Goal: Task Accomplishment & Management: Use online tool/utility

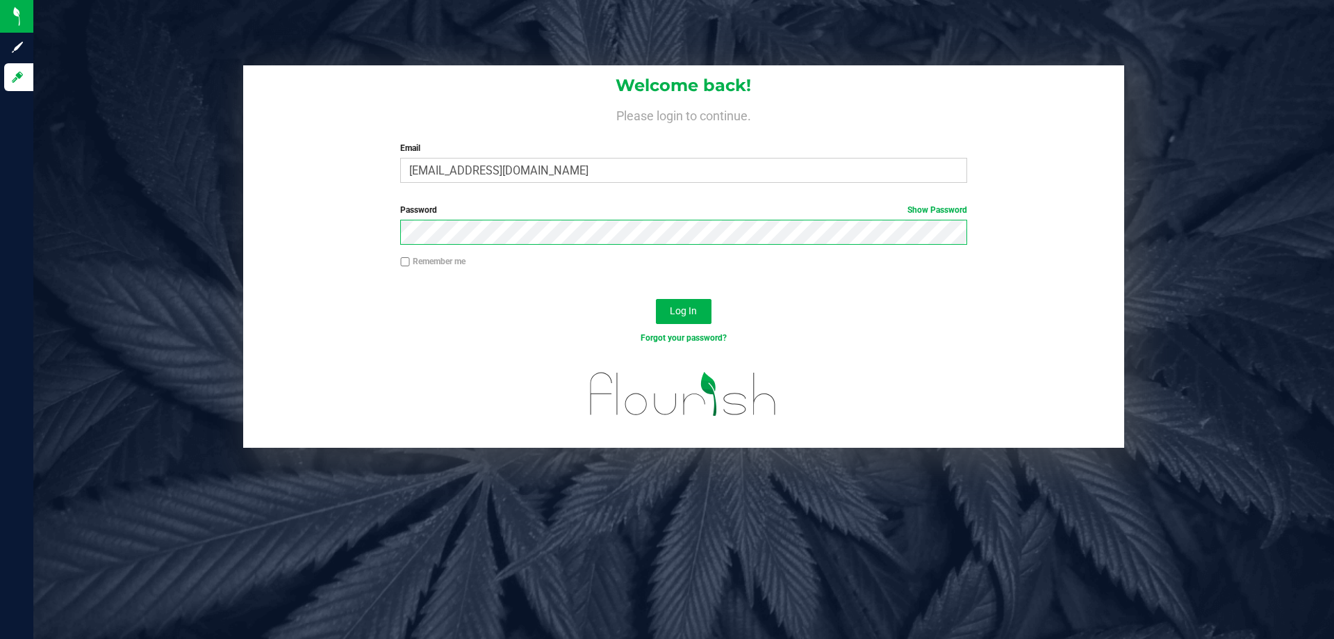
click at [656, 299] on button "Log In" at bounding box center [684, 311] width 56 height 25
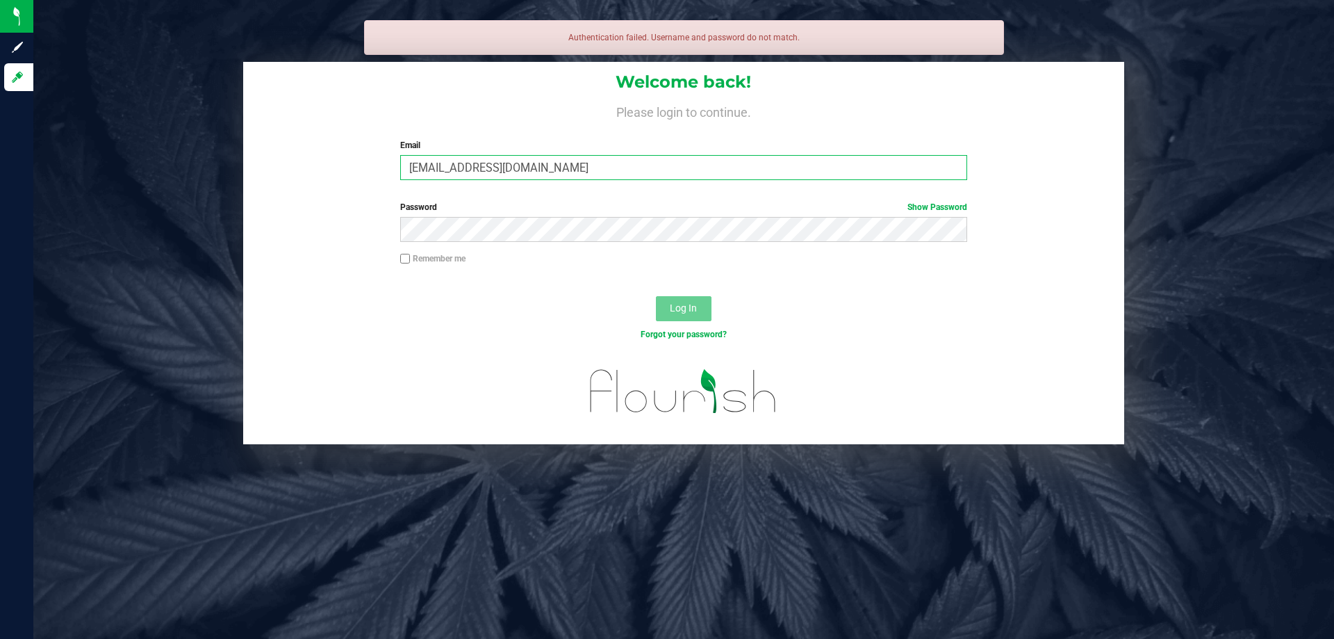
click at [471, 163] on input "[EMAIL_ADDRESS][DOMAIN_NAME]" at bounding box center [683, 167] width 566 height 25
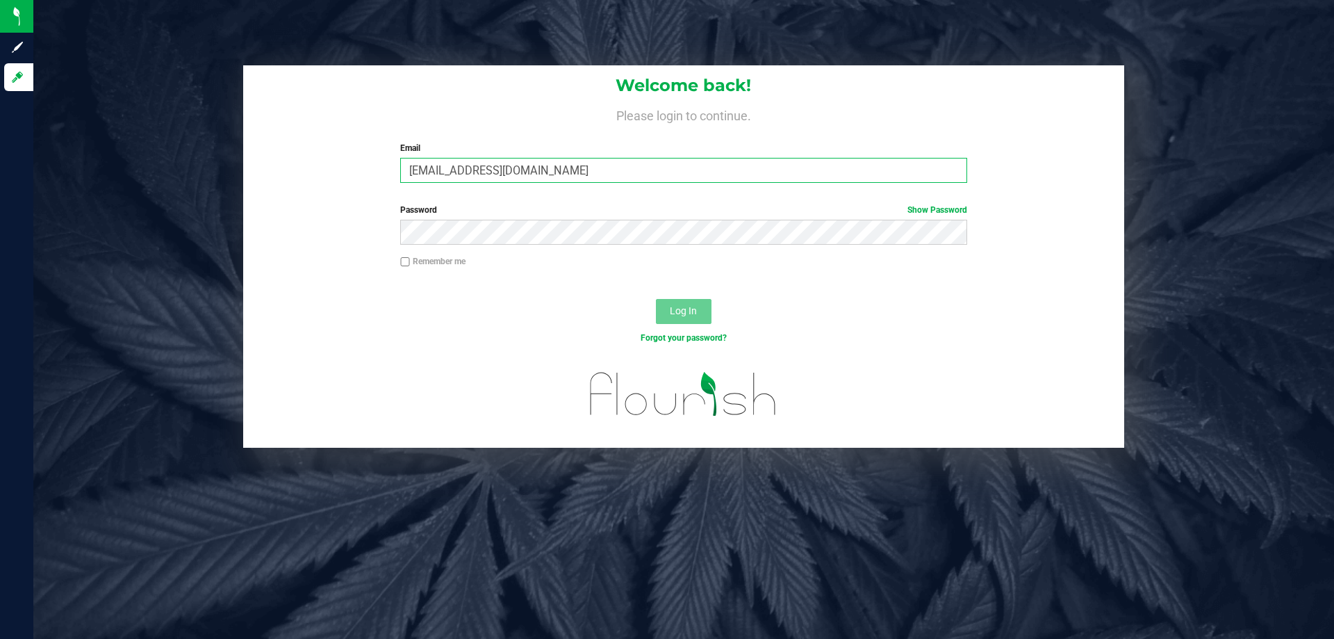
type input "[EMAIL_ADDRESS][DOMAIN_NAME]"
click at [656, 299] on button "Log In" at bounding box center [684, 311] width 56 height 25
click at [682, 303] on button "Log In" at bounding box center [684, 311] width 56 height 25
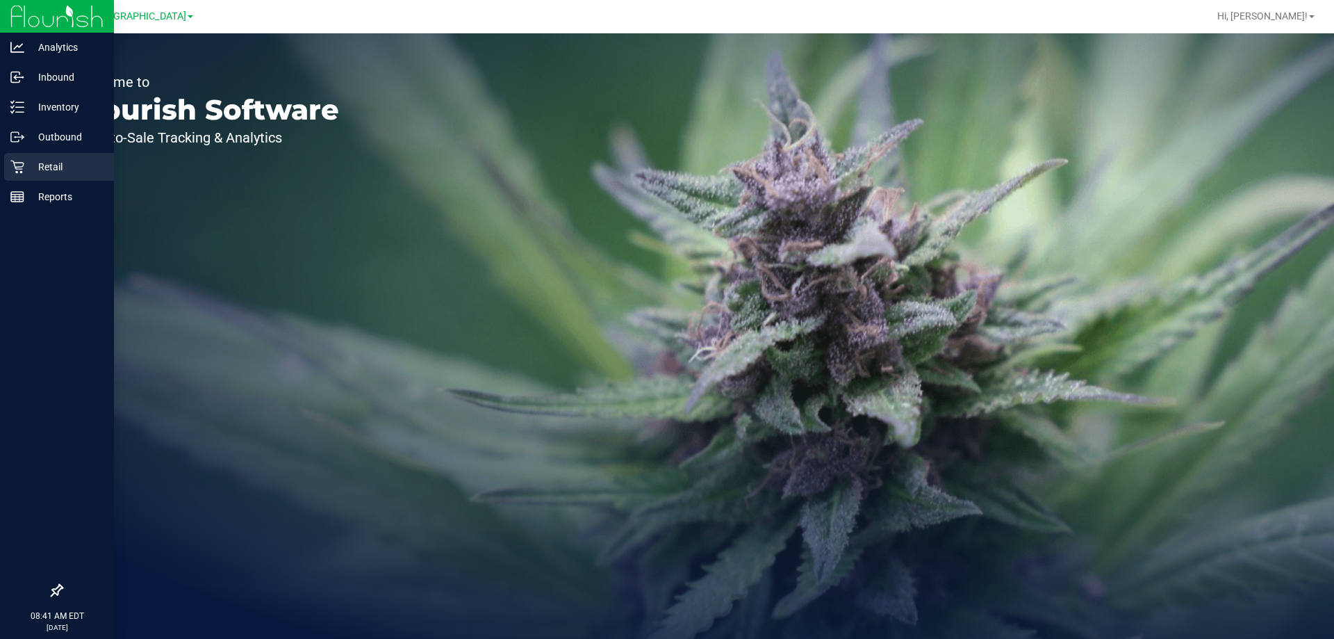
drag, startPoint x: 17, startPoint y: 159, endPoint x: 49, endPoint y: 156, distance: 31.5
click at [17, 159] on div "Retail" at bounding box center [59, 167] width 110 height 28
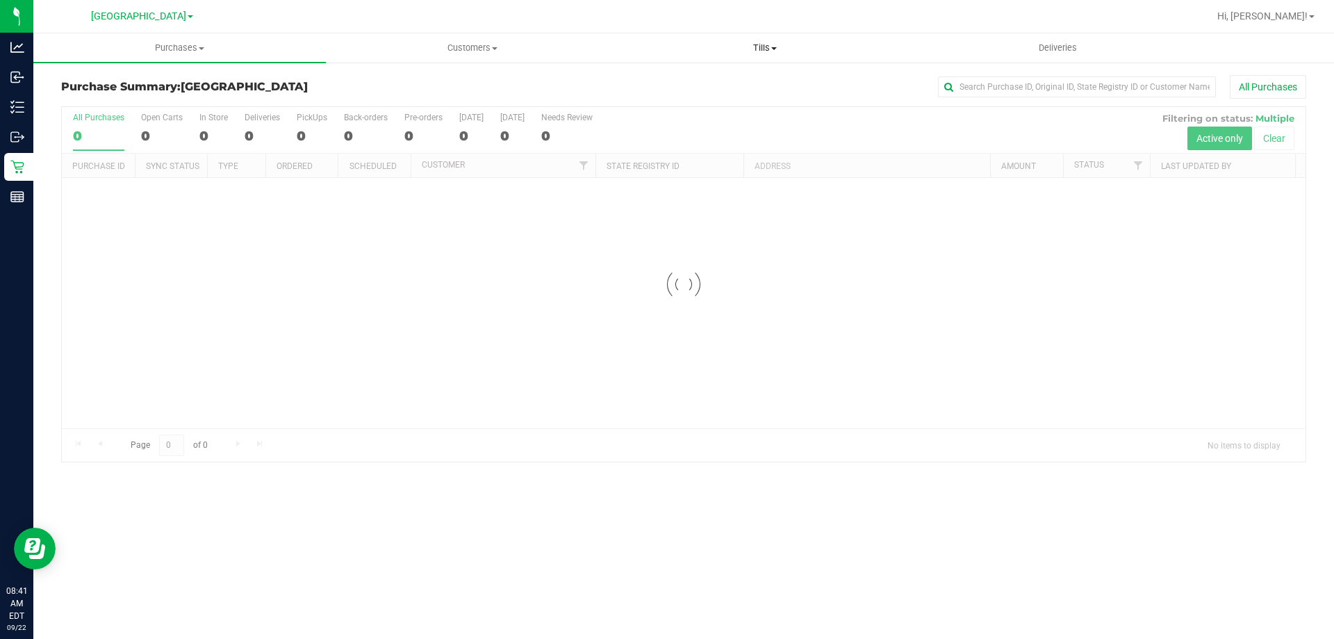
click at [760, 49] on span "Tills" at bounding box center [764, 48] width 291 height 13
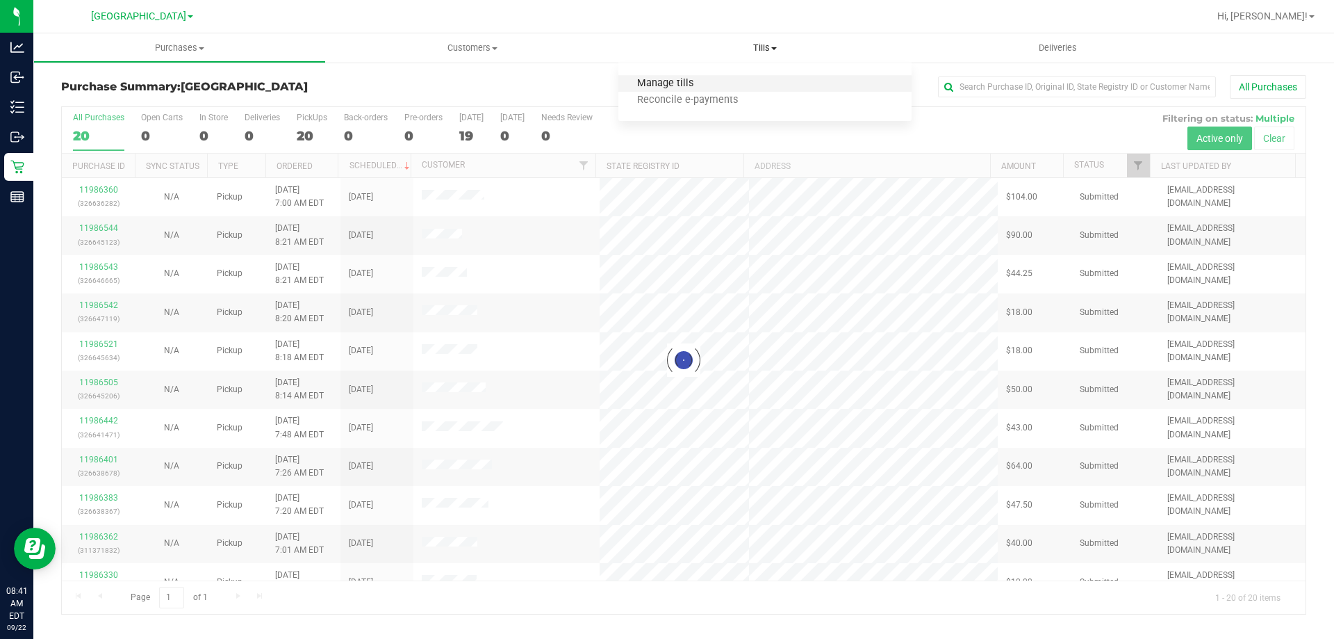
click at [665, 81] on span "Manage tills" at bounding box center [666, 84] width 94 height 12
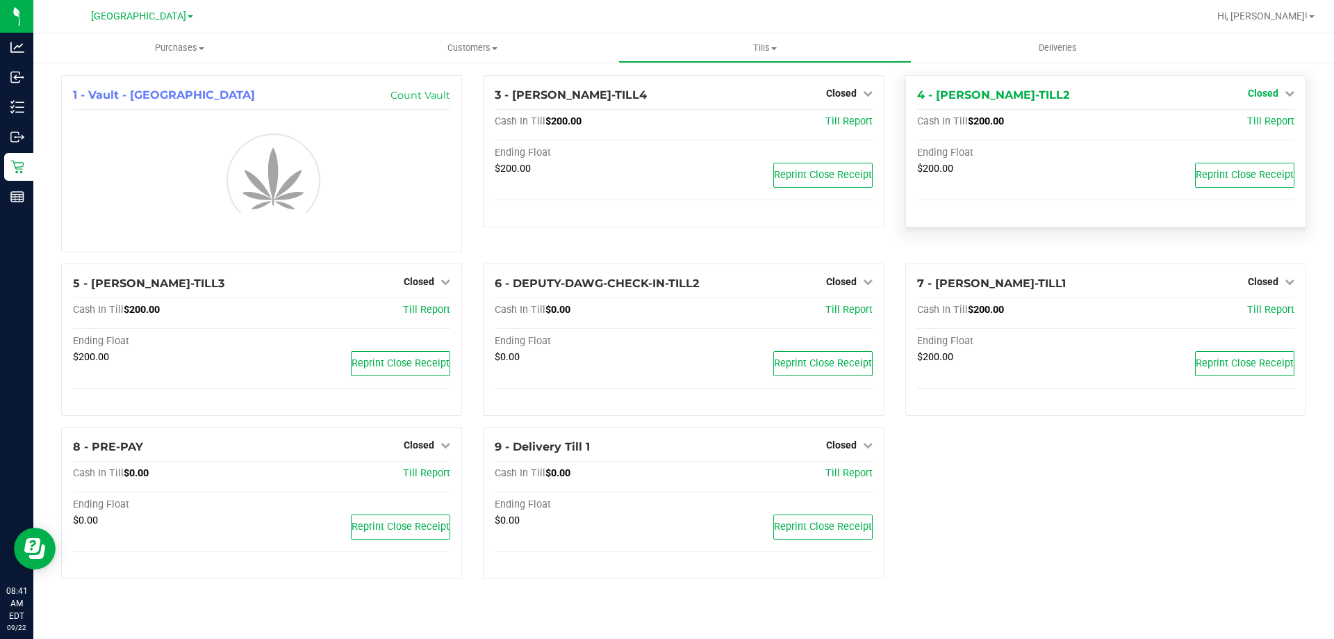
click at [1279, 89] on link "Closed" at bounding box center [1271, 93] width 47 height 11
click at [1266, 124] on link "Open Till" at bounding box center [1263, 122] width 37 height 11
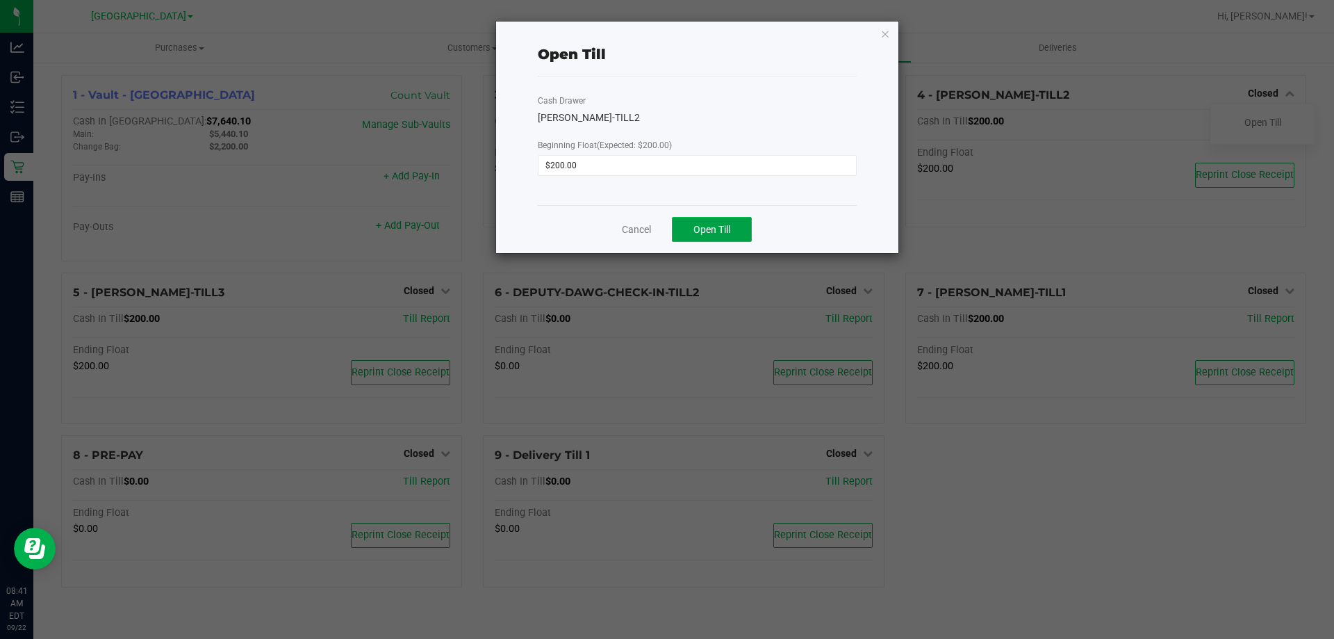
click at [713, 227] on span "Open Till" at bounding box center [712, 229] width 37 height 11
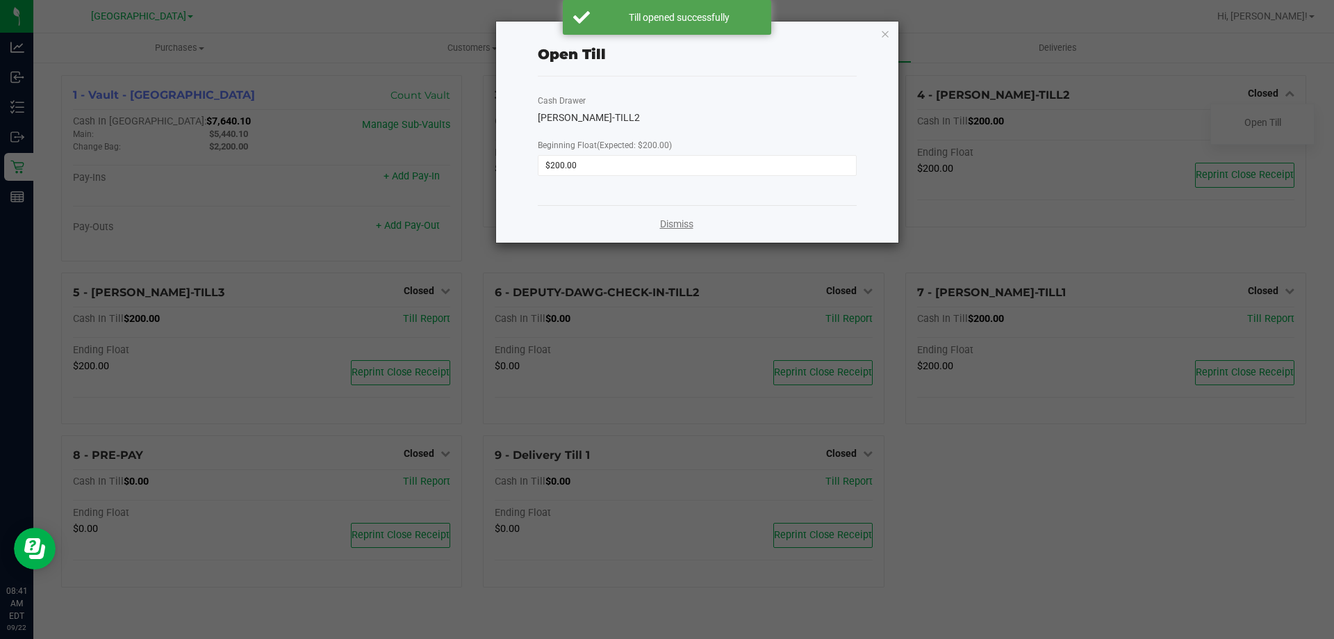
click at [673, 227] on link "Dismiss" at bounding box center [676, 224] width 33 height 15
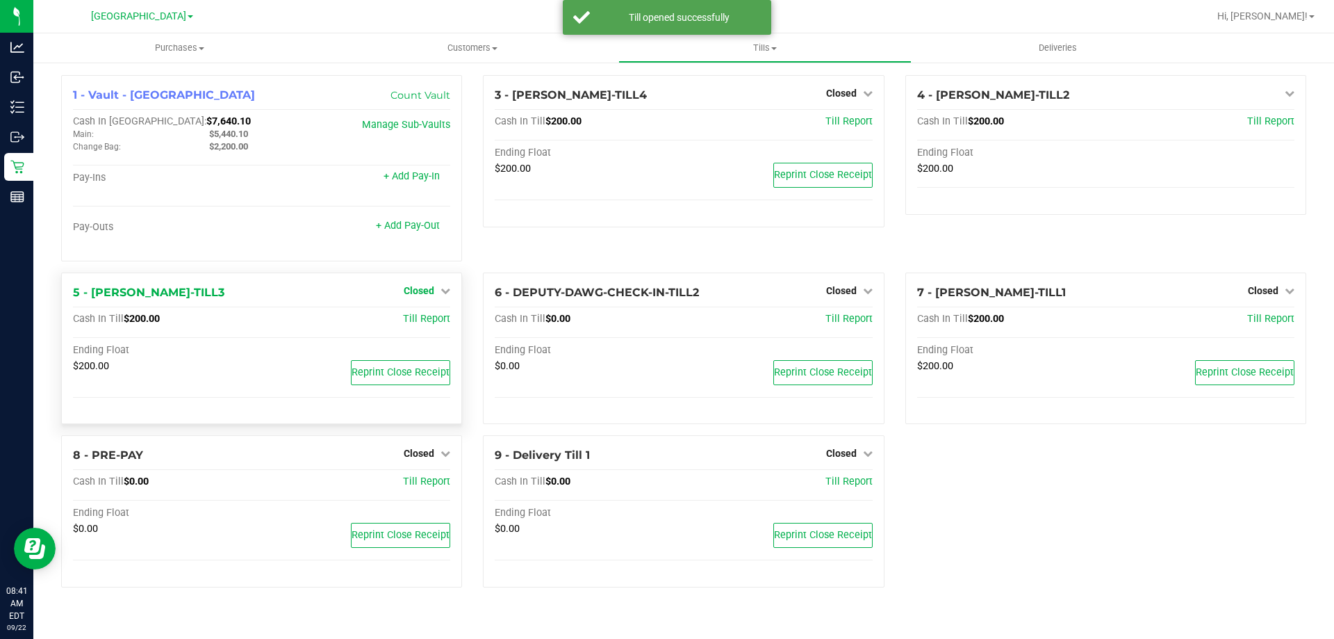
click at [423, 289] on span "Closed" at bounding box center [419, 290] width 31 height 11
click at [418, 322] on link "Open Till" at bounding box center [418, 318] width 37 height 11
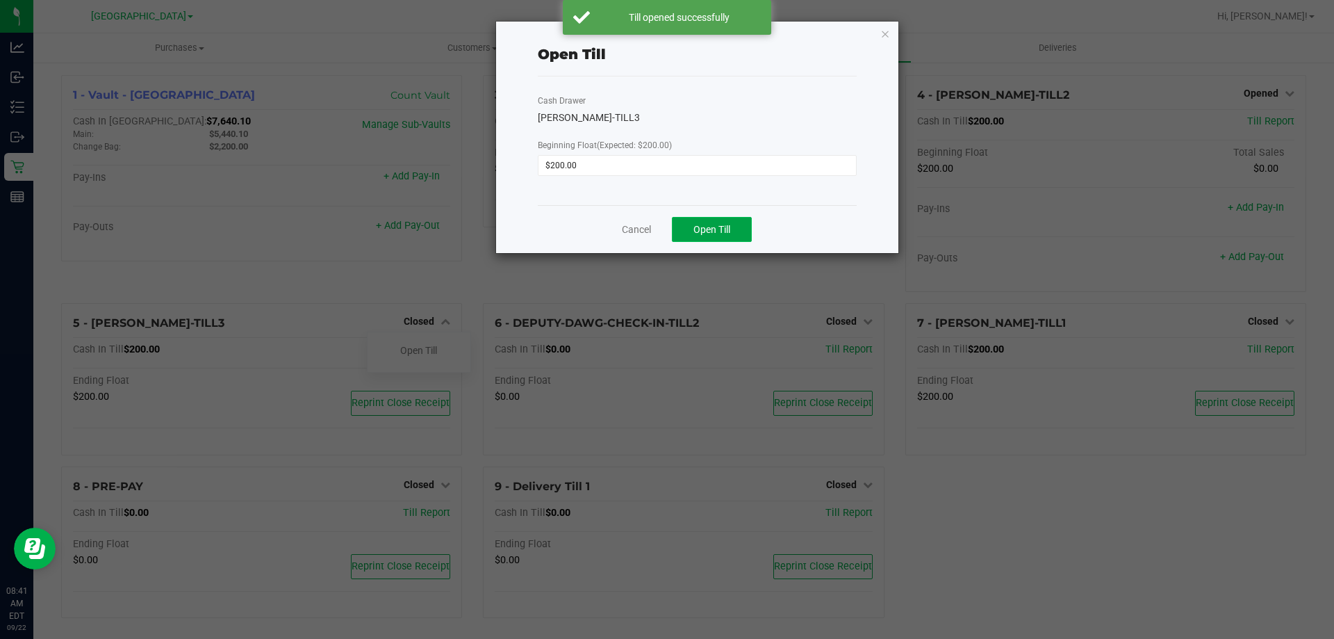
click at [696, 231] on span "Open Till" at bounding box center [712, 229] width 37 height 11
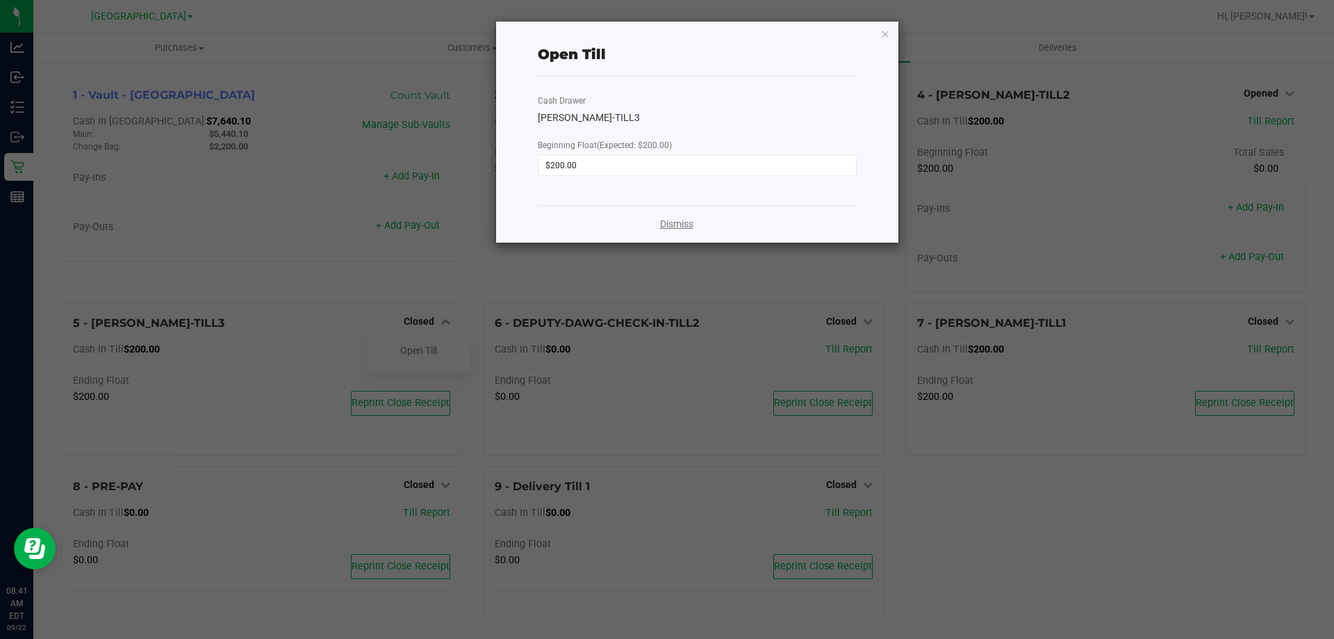
click at [679, 227] on link "Dismiss" at bounding box center [676, 224] width 33 height 15
